Goal: Find specific page/section: Find specific page/section

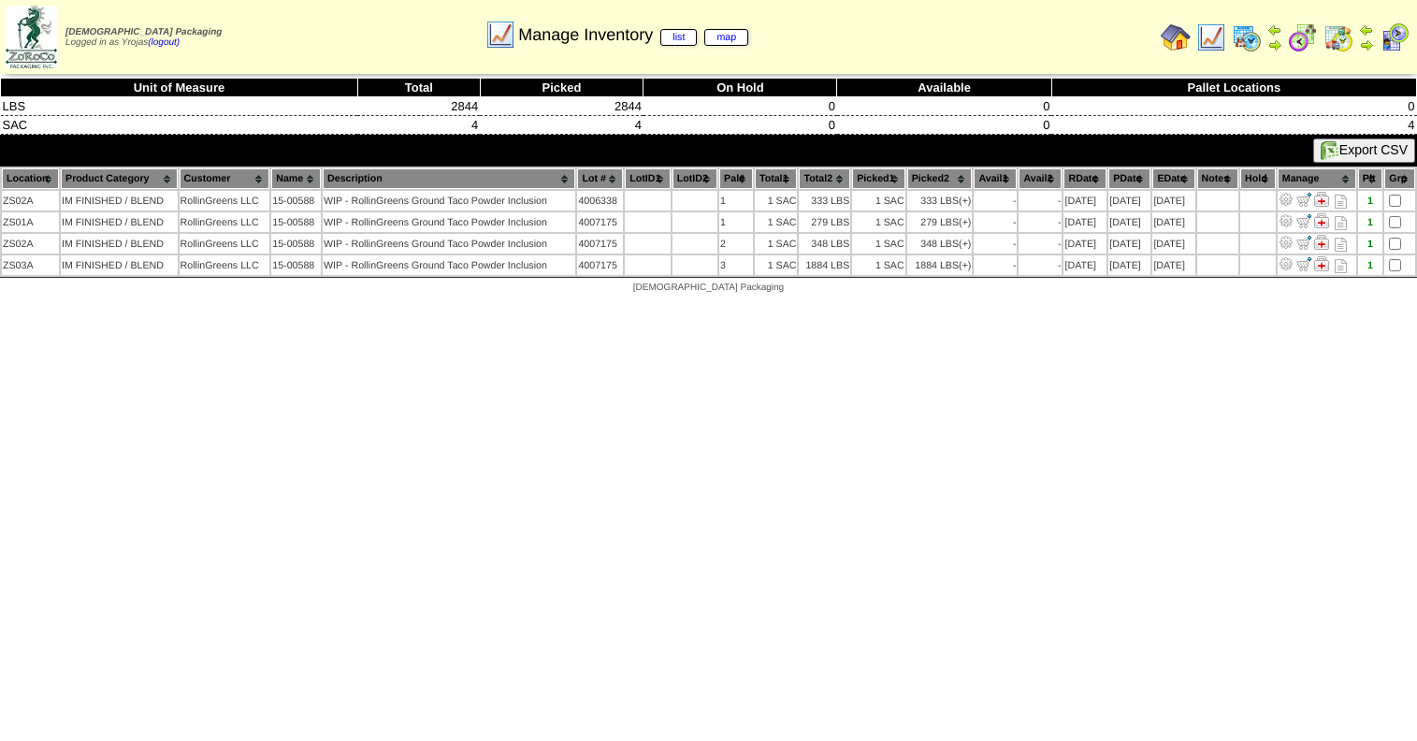
click at [1250, 30] on img at bounding box center [1247, 37] width 30 height 30
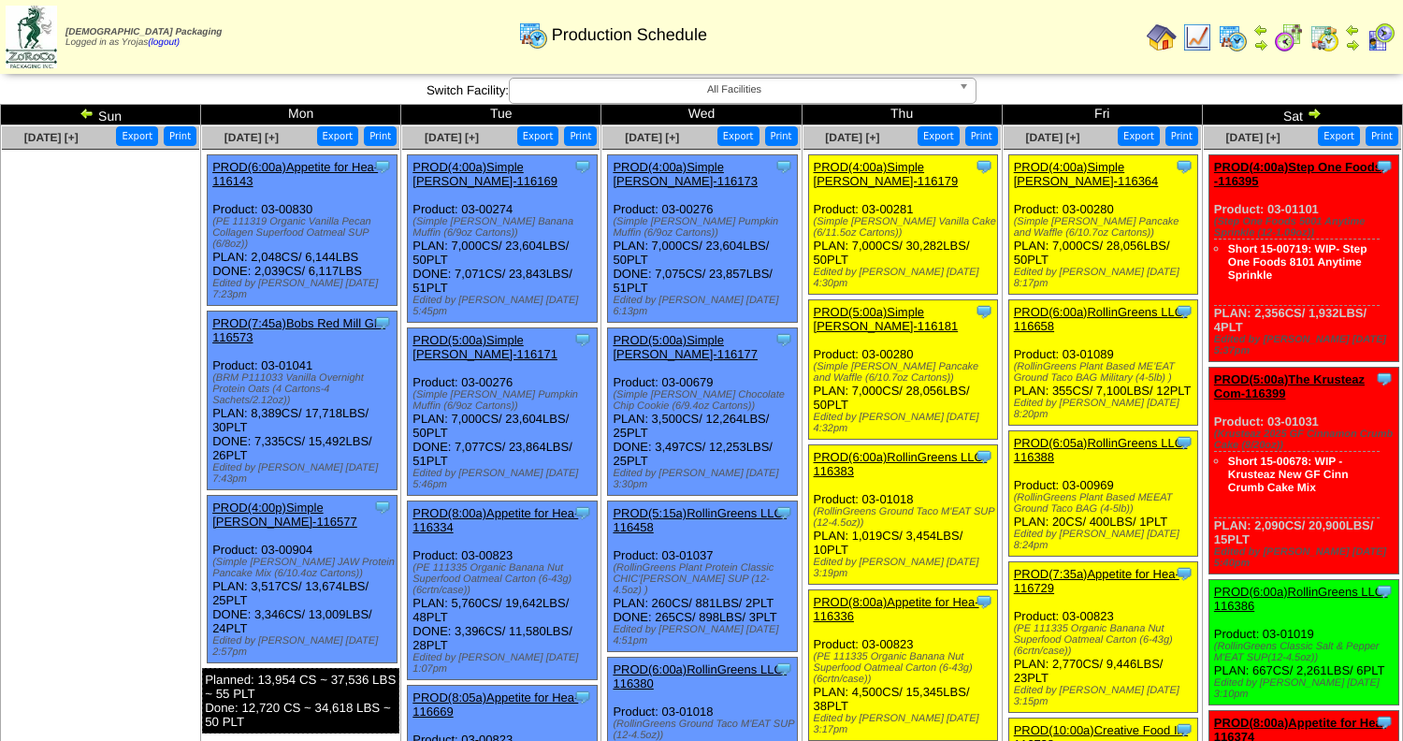
scroll to position [94, 0]
